Goal: Contribute content

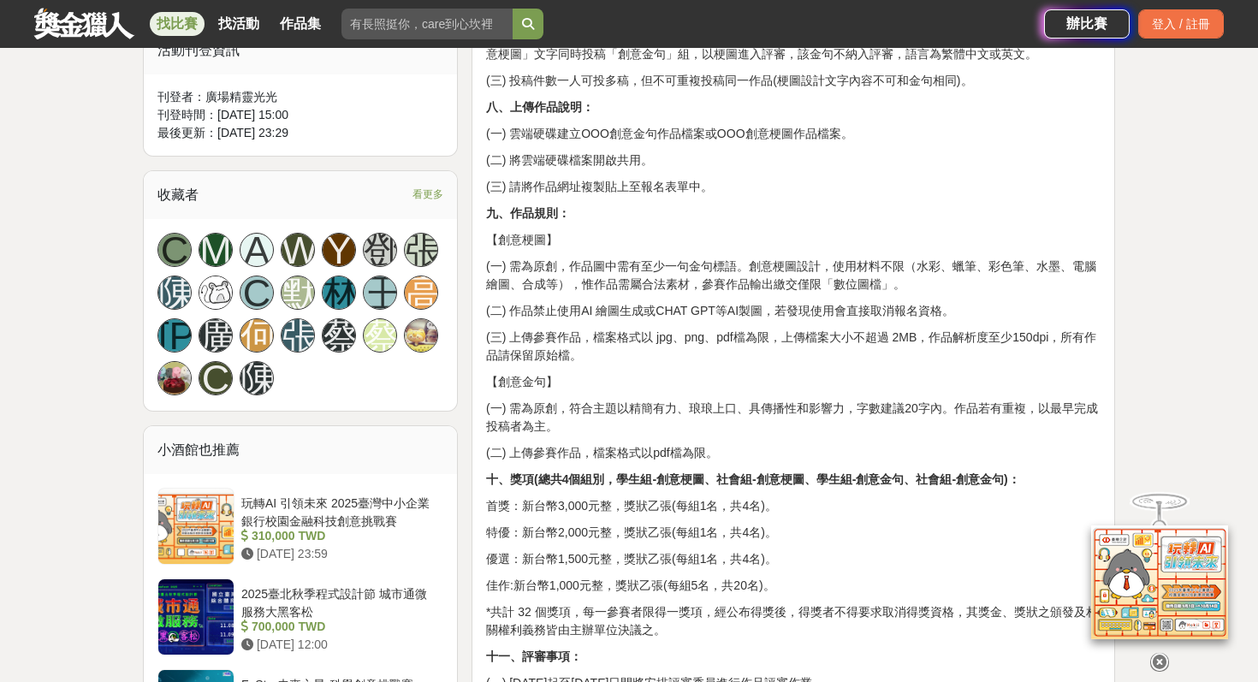
scroll to position [973, 0]
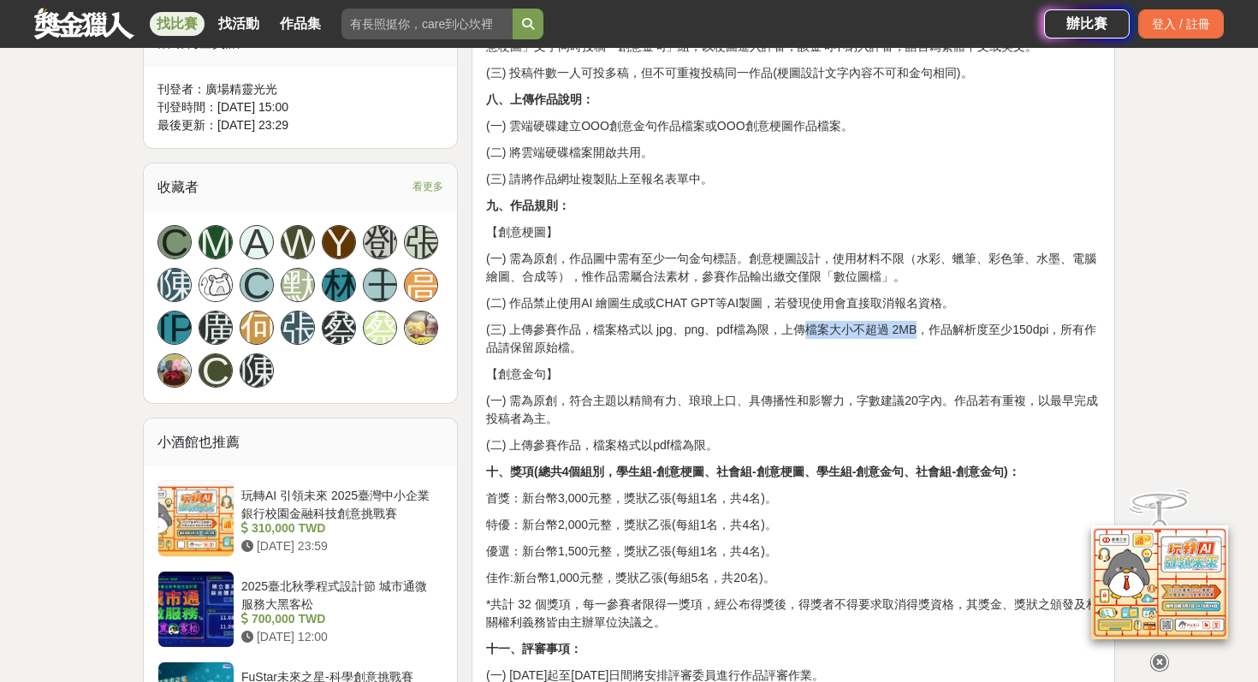
drag, startPoint x: 809, startPoint y: 329, endPoint x: 916, endPoint y: 334, distance: 106.2
click at [916, 334] on p "(三) 上傳參賽作品，檔案格式以 jpg、png、pdf檔為限，上傳檔案大小不超過 2MB，作品解析度至少150dpi，所有作品請保留原始檔。" at bounding box center [793, 339] width 614 height 36
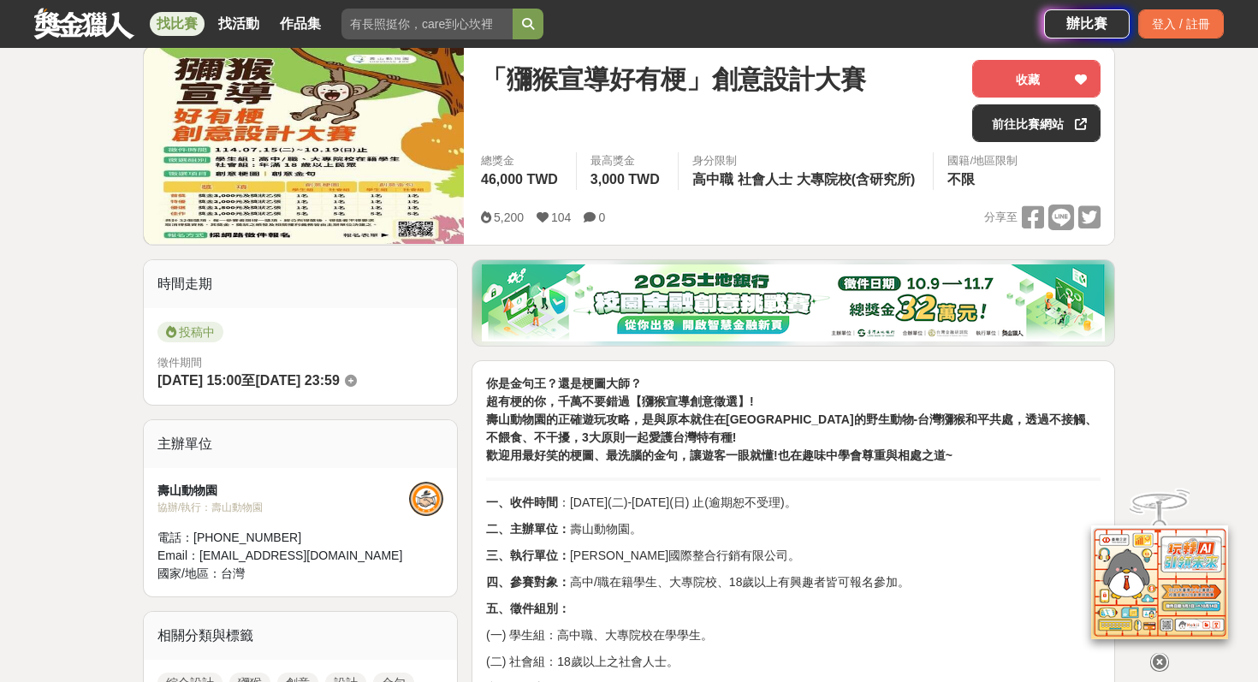
scroll to position [0, 0]
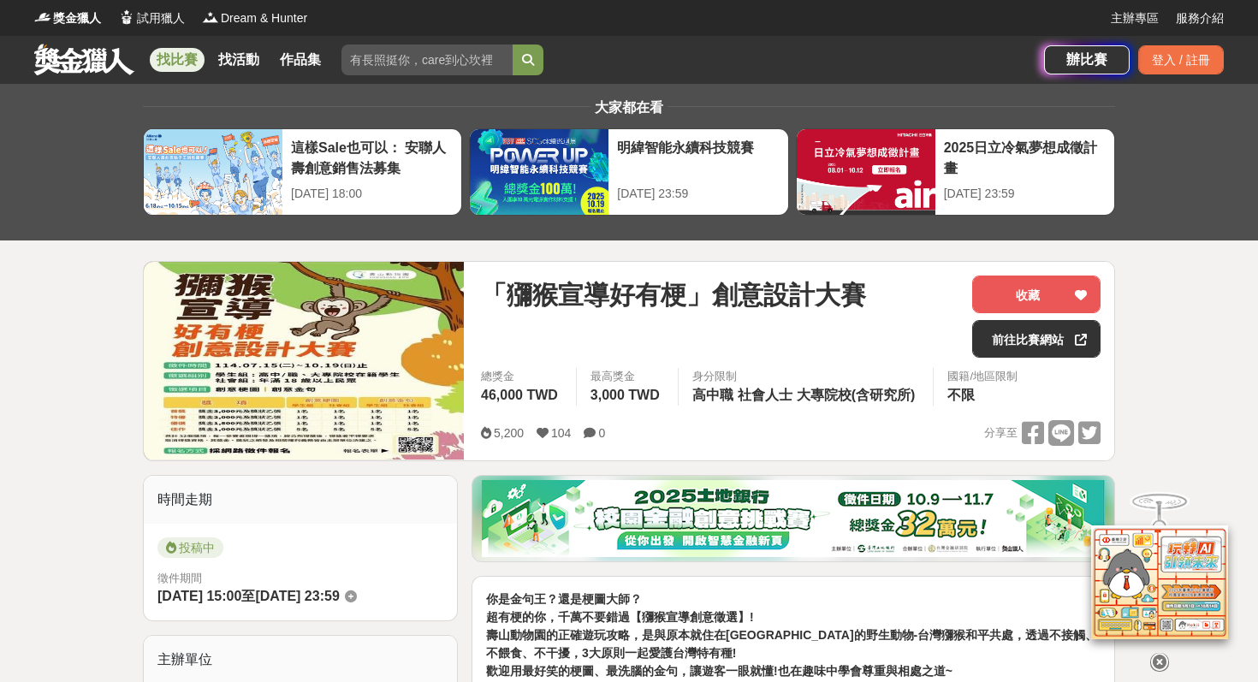
click at [385, 364] on img at bounding box center [304, 361] width 320 height 198
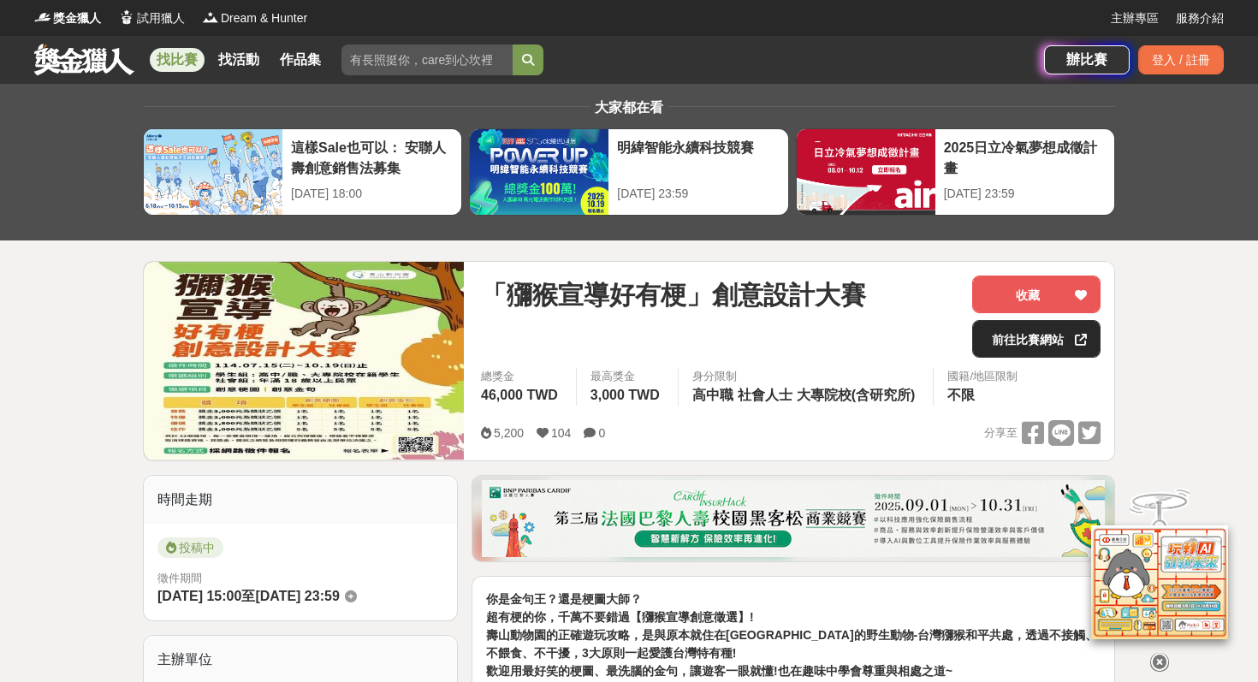
click at [1040, 342] on link "前往比賽網站" at bounding box center [1036, 339] width 128 height 38
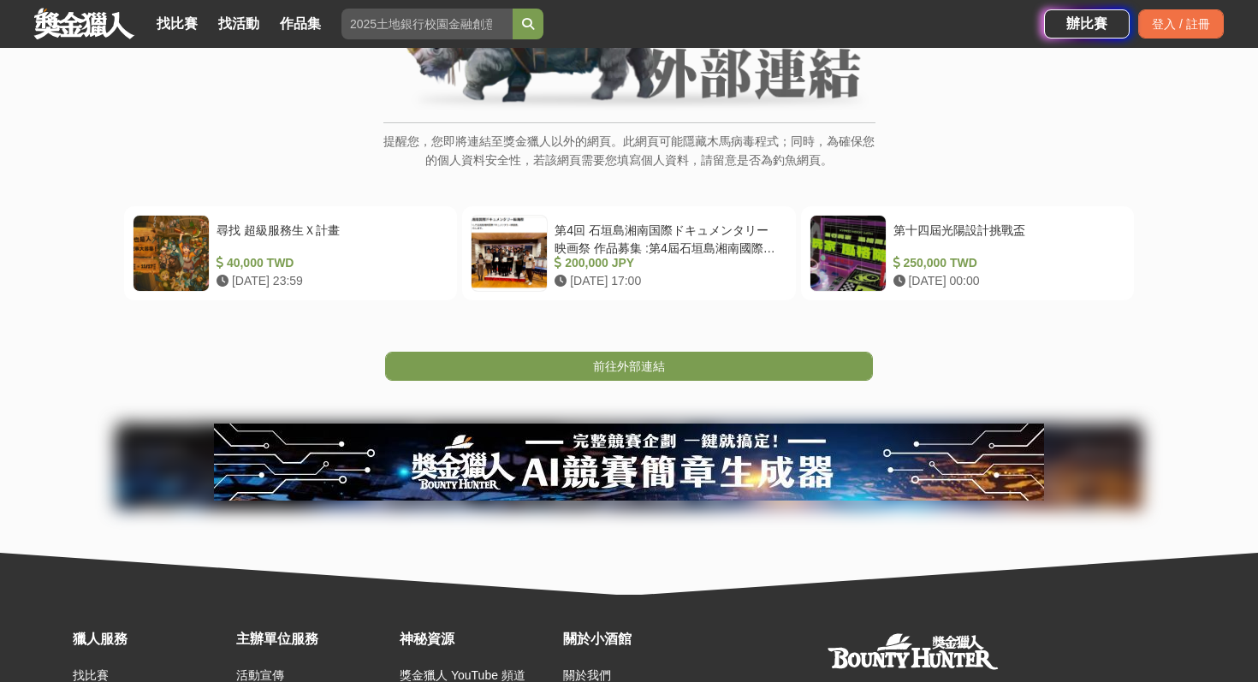
scroll to position [350, 0]
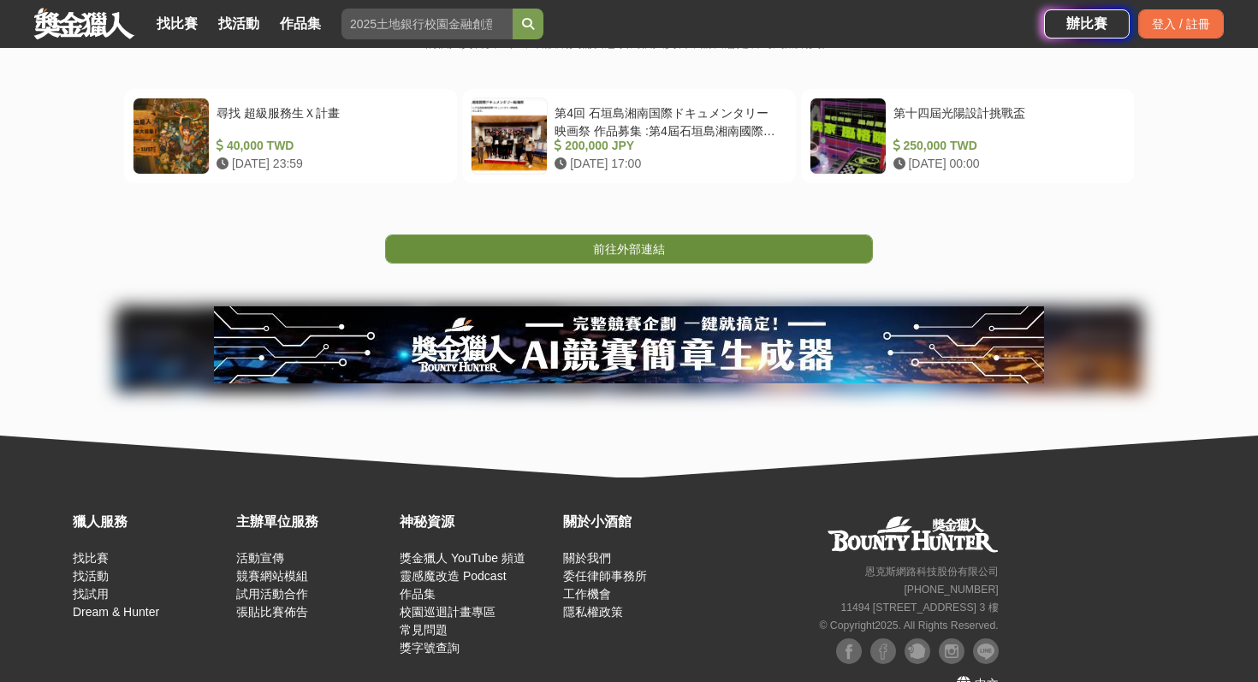
click at [660, 246] on span "前往外部連結" at bounding box center [629, 249] width 72 height 14
